Goal: Check status: Check status

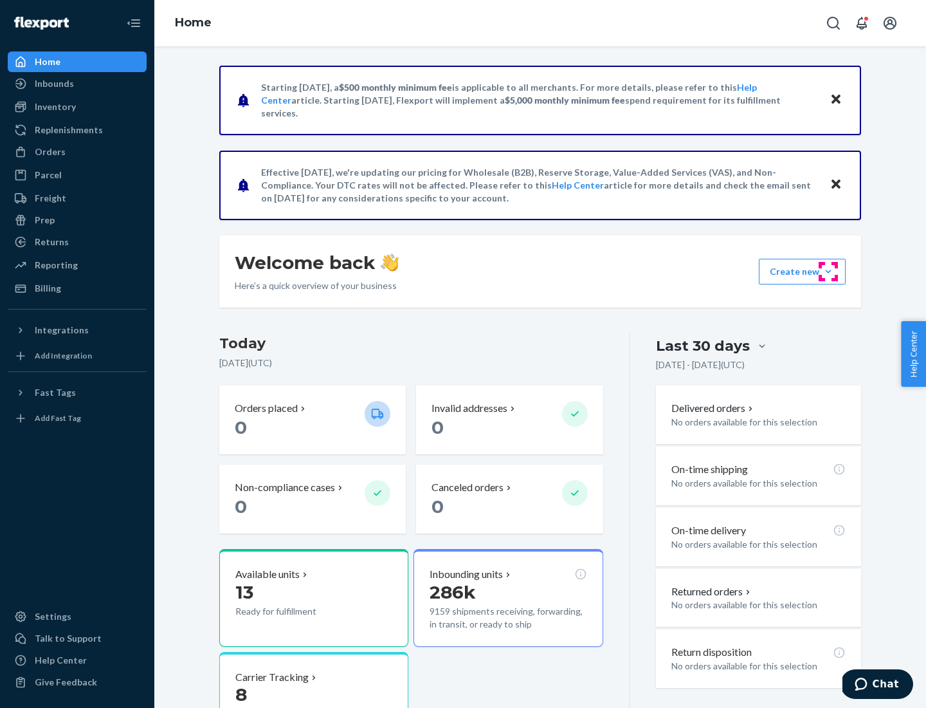
click at [828, 271] on button "Create new Create new inbound Create new order Create new product" at bounding box center [802, 272] width 87 height 26
click at [44, 220] on div "Prep" at bounding box center [45, 220] width 20 height 13
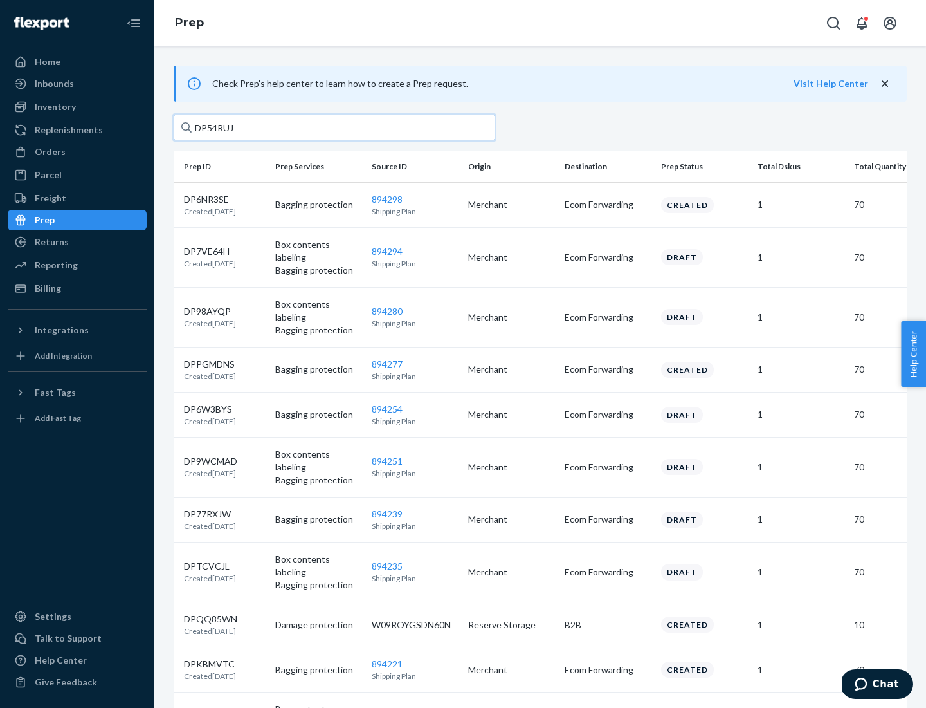
type input "DP54RUJL"
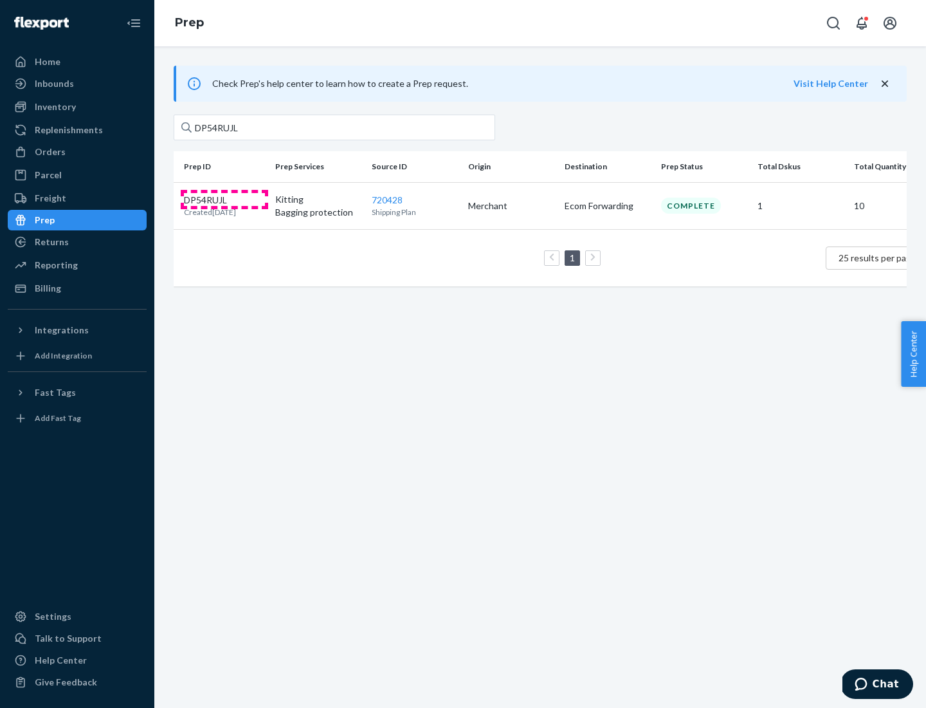
click at [224, 199] on p "DP54RUJL" at bounding box center [210, 200] width 52 height 13
